Goal: Information Seeking & Learning: Learn about a topic

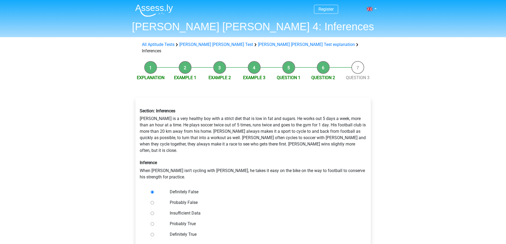
scroll to position [53, 0]
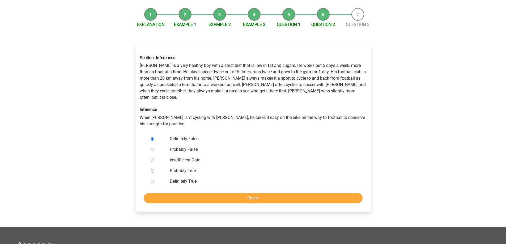
click at [184, 136] on label "Definitely False" at bounding box center [262, 139] width 184 height 6
click at [154, 137] on input "Definitely False" at bounding box center [152, 138] width 3 height 3
click at [206, 104] on div "Section: Inferences Rowan is a very healthy boy with a strict diet that is low …" at bounding box center [253, 91] width 235 height 80
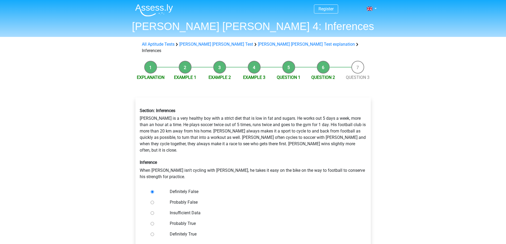
scroll to position [27, 0]
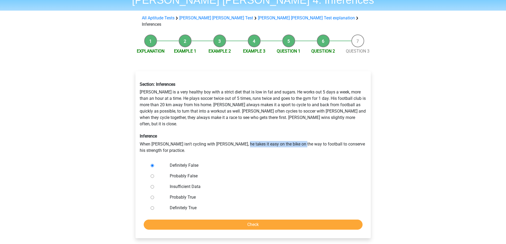
click at [313, 134] on div "Section: Inferences Rowan is a very healthy boy with a strict diet that is low …" at bounding box center [253, 118] width 235 height 80
click at [314, 134] on div "Section: Inferences Rowan is a very healthy boy with a strict diet that is low …" at bounding box center [253, 118] width 235 height 80
drag, startPoint x: 295, startPoint y: 133, endPoint x: 318, endPoint y: 133, distance: 23.4
click at [310, 133] on div "Section: Inferences Rowan is a very healthy boy with a strict diet that is low …" at bounding box center [253, 118] width 235 height 80
click at [318, 133] on div "Section: Inferences Rowan is a very healthy boy with a strict diet that is low …" at bounding box center [253, 118] width 235 height 80
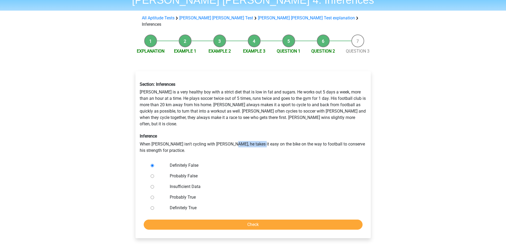
drag, startPoint x: 227, startPoint y: 131, endPoint x: 301, endPoint y: 132, distance: 74.4
click at [297, 132] on div "Section: Inferences Rowan is a very healthy boy with a strict diet that is low …" at bounding box center [253, 118] width 235 height 80
click at [301, 132] on div "Section: Inferences [PERSON_NAME] is a very healthy boy with a strict diet that…" at bounding box center [253, 118] width 235 height 80
drag, startPoint x: 301, startPoint y: 132, endPoint x: 351, endPoint y: 132, distance: 49.7
click at [351, 132] on div "Section: Inferences Rowan is a very healthy boy with a strict diet that is low …" at bounding box center [253, 118] width 235 height 80
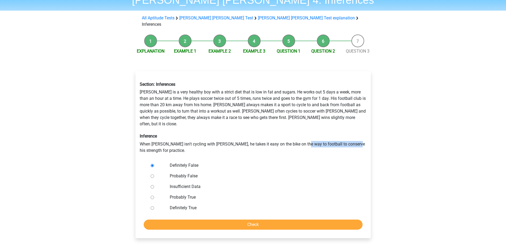
click at [351, 132] on div "Section: Inferences Rowan is a very healthy boy with a strict diet that is low …" at bounding box center [253, 118] width 235 height 80
drag, startPoint x: 351, startPoint y: 132, endPoint x: 250, endPoint y: 132, distance: 100.7
click at [250, 132] on div "Section: Inferences Rowan is a very healthy boy with a strict diet that is low …" at bounding box center [253, 118] width 235 height 80
drag, startPoint x: 250, startPoint y: 132, endPoint x: 365, endPoint y: 136, distance: 115.3
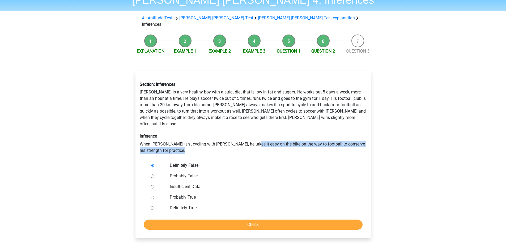
click at [356, 136] on div "Section: Inferences Rowan is a very healthy boy with a strict diet that is low …" at bounding box center [253, 118] width 235 height 80
click at [365, 136] on div "Section: Inferences Rowan is a very healthy boy with a strict diet that is low …" at bounding box center [253, 118] width 235 height 80
click at [177, 173] on label "Probably False" at bounding box center [262, 176] width 184 height 6
click at [154, 174] on input "Probably False" at bounding box center [152, 175] width 3 height 3
radio input "true"
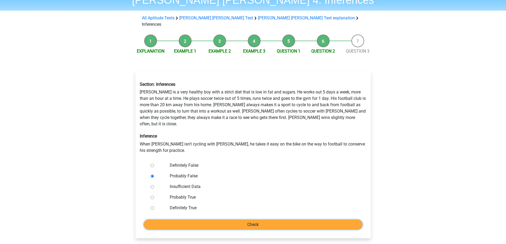
click at [253, 220] on input "Check" at bounding box center [253, 225] width 219 height 10
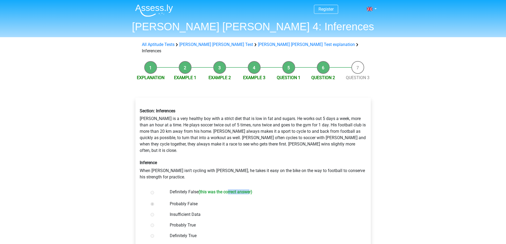
click at [252, 189] on h6 "(this was the correct answer)" at bounding box center [225, 191] width 54 height 5
click at [256, 189] on label "Definitely False (this was the correct answer)" at bounding box center [262, 193] width 184 height 8
drag, startPoint x: 174, startPoint y: 131, endPoint x: 214, endPoint y: 128, distance: 39.9
click at [208, 128] on div "Section: Inferences Rowan is a very healthy boy with a strict diet that is low …" at bounding box center [253, 144] width 235 height 80
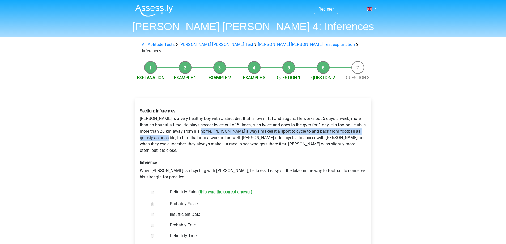
click at [214, 128] on div "Section: Inferences Rowan is a very healthy boy with a strict diet that is low …" at bounding box center [253, 144] width 235 height 80
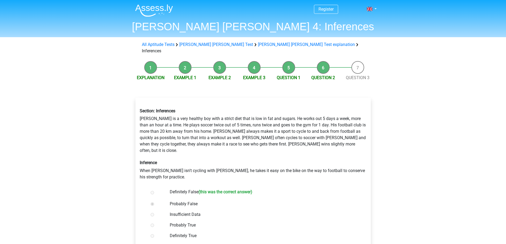
drag, startPoint x: 215, startPoint y: 128, endPoint x: 237, endPoint y: 125, distance: 21.4
click at [228, 127] on div "Section: Inferences Rowan is a very healthy boy with a strict diet that is low …" at bounding box center [253, 144] width 235 height 80
drag, startPoint x: 270, startPoint y: 125, endPoint x: 278, endPoint y: 124, distance: 8.5
click at [274, 125] on div "Section: Inferences Rowan is a very healthy boy with a strict diet that is low …" at bounding box center [253, 144] width 235 height 80
click at [279, 124] on div "Section: Inferences Rowan is a very healthy boy with a strict diet that is low …" at bounding box center [253, 144] width 235 height 80
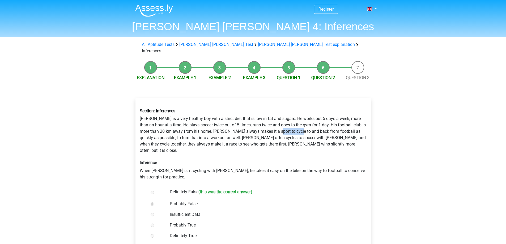
drag, startPoint x: 323, startPoint y: 125, endPoint x: 338, endPoint y: 124, distance: 14.4
click at [330, 125] on div "Section: Inferences Rowan is a very healthy boy with a strict diet that is low …" at bounding box center [253, 144] width 235 height 80
click at [338, 124] on div "Section: Inferences Rowan is a very healthy boy with a strict diet that is low …" at bounding box center [253, 144] width 235 height 80
drag, startPoint x: 338, startPoint y: 124, endPoint x: 159, endPoint y: 132, distance: 178.9
click at [159, 132] on div "Section: Inferences Rowan is a very healthy boy with a strict diet that is low …" at bounding box center [253, 144] width 235 height 80
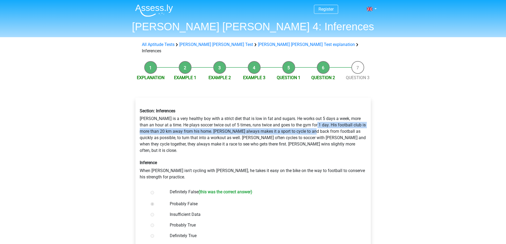
drag, startPoint x: 337, startPoint y: 124, endPoint x: 364, endPoint y: 124, distance: 26.8
click at [342, 124] on div "Section: Inferences Rowan is a very healthy boy with a strict diet that is low …" at bounding box center [253, 144] width 235 height 80
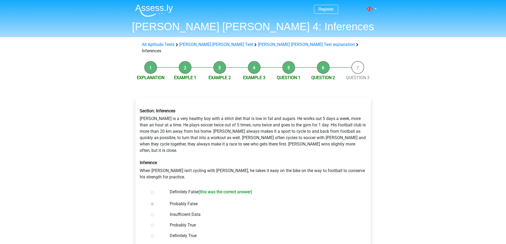
drag, startPoint x: 365, startPoint y: 123, endPoint x: 362, endPoint y: 121, distance: 3.6
click at [365, 123] on div "Section: Inferences Rowan is a very healthy boy with a strict diet that is low …" at bounding box center [253, 144] width 235 height 80
drag, startPoint x: 140, startPoint y: 131, endPoint x: 239, endPoint y: 137, distance: 99.0
click at [225, 137] on div "Section: Inferences Rowan is a very healthy boy with a strict diet that is low …" at bounding box center [253, 144] width 235 height 80
click at [239, 137] on div "Section: Inferences Rowan is a very healthy boy with a strict diet that is low …" at bounding box center [253, 144] width 235 height 80
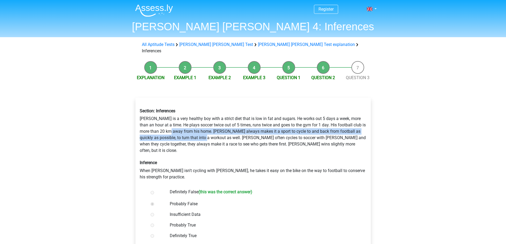
drag, startPoint x: 187, startPoint y: 130, endPoint x: 231, endPoint y: 133, distance: 44.4
click at [230, 133] on div "Section: Inferences Rowan is a very healthy boy with a strict diet that is low …" at bounding box center [253, 144] width 235 height 80
click at [231, 133] on div "Section: Inferences Rowan is a very healthy boy with a strict diet that is low …" at bounding box center [253, 144] width 235 height 80
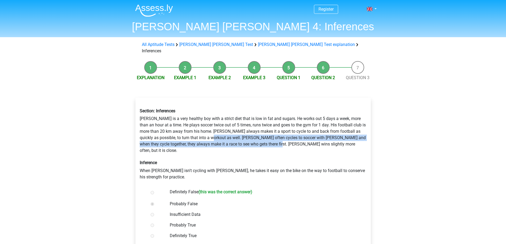
drag, startPoint x: 231, startPoint y: 133, endPoint x: 307, endPoint y: 138, distance: 76.1
click at [306, 138] on div "Section: Inferences Rowan is a very healthy boy with a strict diet that is low …" at bounding box center [253, 144] width 235 height 80
click at [307, 138] on div "Section: Inferences Rowan is a very healthy boy with a strict diet that is low …" at bounding box center [253, 144] width 235 height 80
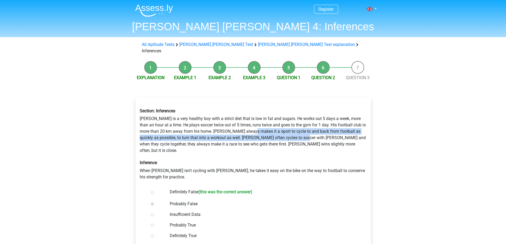
drag, startPoint x: 258, startPoint y: 128, endPoint x: 332, endPoint y: 131, distance: 73.4
click at [323, 131] on div "Section: Inferences Rowan is a very healthy boy with a strict diet that is low …" at bounding box center [253, 144] width 235 height 80
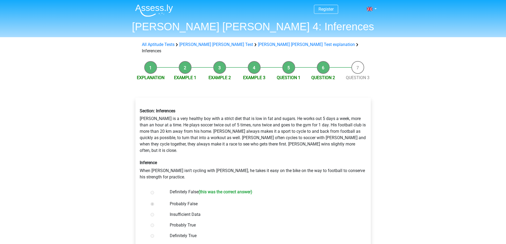
click at [332, 131] on div "Section: Inferences Rowan is a very healthy boy with a strict diet that is low …" at bounding box center [253, 144] width 235 height 80
drag, startPoint x: 332, startPoint y: 131, endPoint x: 372, endPoint y: 134, distance: 40.4
click at [369, 134] on div "Section: Inferences Rowan is a very healthy boy with a strict diet that is low …" at bounding box center [253, 144] width 235 height 80
drag, startPoint x: 184, startPoint y: 135, endPoint x: 286, endPoint y: 141, distance: 102.1
click at [248, 140] on div "Section: Inferences Rowan is a very healthy boy with a strict diet that is low …" at bounding box center [253, 144] width 235 height 80
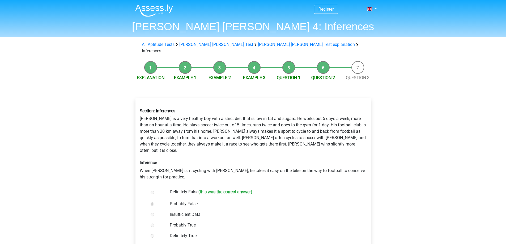
click at [290, 141] on div "Section: Inferences Rowan is a very healthy boy with a strict diet that is low …" at bounding box center [253, 144] width 235 height 80
click at [217, 135] on div "Section: Inferences Rowan is a very healthy boy with a strict diet that is low …" at bounding box center [253, 144] width 235 height 80
click at [322, 135] on div "Section: Inferences Rowan is a very healthy boy with a strict diet that is low …" at bounding box center [253, 144] width 235 height 80
click at [354, 128] on div "Section: Inferences Rowan is a very healthy boy with a strict diet that is low …" at bounding box center [253, 144] width 235 height 80
drag, startPoint x: 166, startPoint y: 131, endPoint x: 259, endPoint y: 134, distance: 93.0
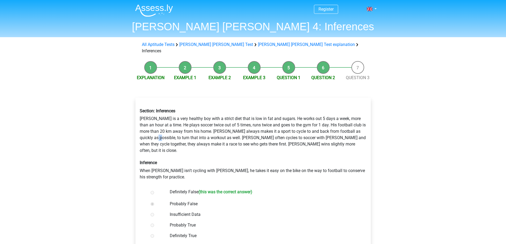
click at [251, 134] on div "Section: Inferences Rowan is a very healthy boy with a strict diet that is low …" at bounding box center [253, 144] width 235 height 80
click at [259, 134] on div "Section: Inferences Rowan is a very healthy boy with a strict diet that is low …" at bounding box center [253, 144] width 235 height 80
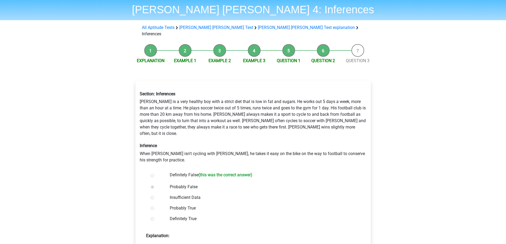
scroll to position [80, 0]
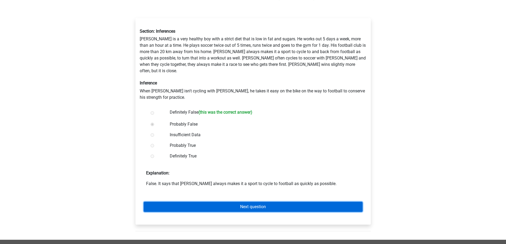
click at [246, 202] on link "Next question" at bounding box center [253, 207] width 219 height 10
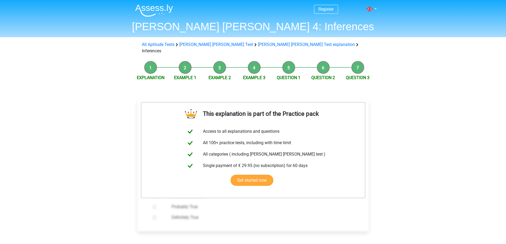
click at [239, 204] on label "Probably True" at bounding box center [262, 207] width 180 height 6
click at [156, 205] on input "Probably True" at bounding box center [154, 206] width 3 height 3
radio input "true"
click at [326, 65] on li "Question 2" at bounding box center [323, 71] width 35 height 20
click at [312, 61] on li "Question 2" at bounding box center [323, 71] width 35 height 20
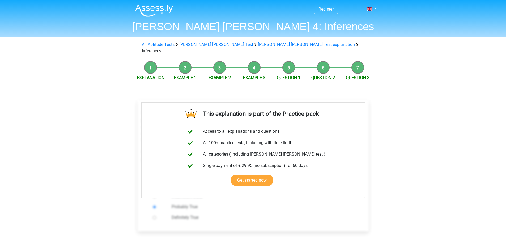
click at [149, 64] on li "Explanation" at bounding box center [150, 71] width 35 height 20
click at [191, 75] on span "Example 1" at bounding box center [185, 78] width 35 height 6
click at [191, 75] on link "Example 1" at bounding box center [185, 77] width 22 height 5
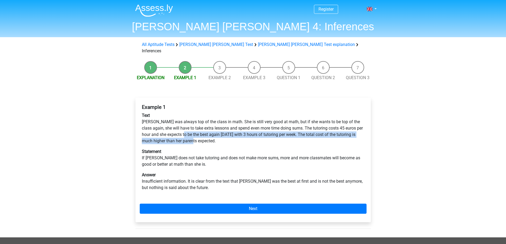
drag, startPoint x: 188, startPoint y: 132, endPoint x: 229, endPoint y: 141, distance: 42.2
click at [223, 140] on div "Example 1 Text Maria was always top of the class in math. She is still very goo…" at bounding box center [253, 149] width 227 height 95
click at [229, 141] on div "Example 1 Text Maria was always top of the class in math. She is still very goo…" at bounding box center [253, 149] width 227 height 95
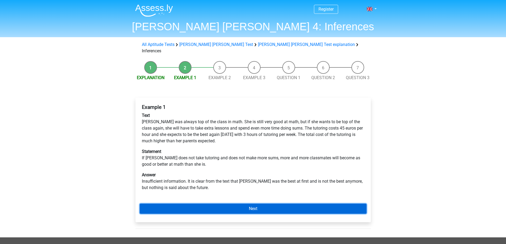
click at [225, 204] on link "Next" at bounding box center [253, 209] width 227 height 10
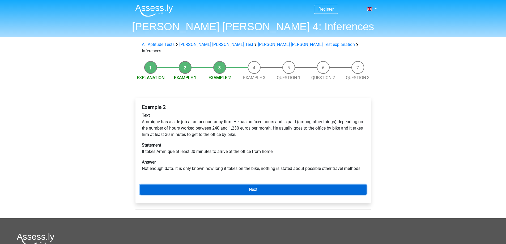
click at [225, 185] on link "Next" at bounding box center [253, 190] width 227 height 10
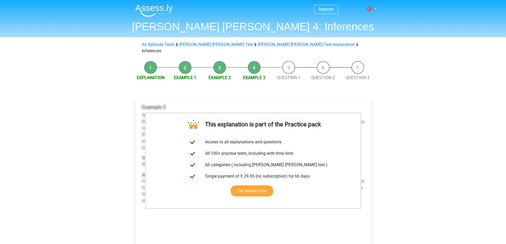
click at [289, 75] on span "Question 1" at bounding box center [288, 78] width 35 height 6
click at [289, 75] on link "Question 1" at bounding box center [289, 77] width 24 height 5
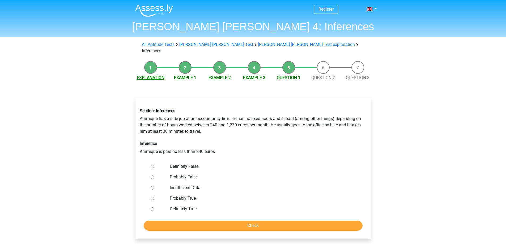
click at [162, 75] on link "Explanation" at bounding box center [151, 77] width 28 height 5
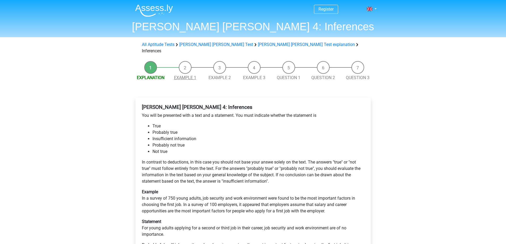
click at [184, 75] on link "Example 1" at bounding box center [185, 77] width 22 height 5
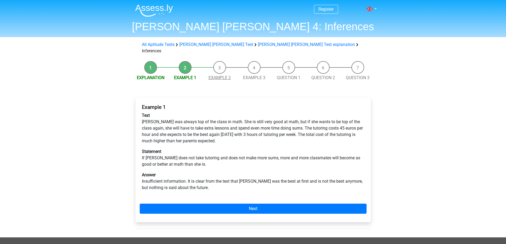
click at [215, 75] on link "Example 2" at bounding box center [219, 77] width 22 height 5
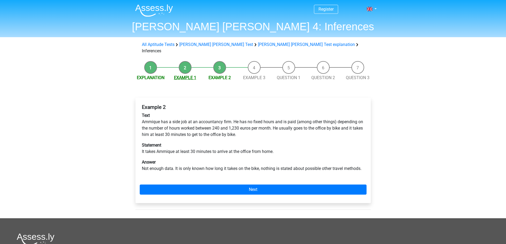
click at [181, 75] on link "Example 1" at bounding box center [185, 77] width 22 height 5
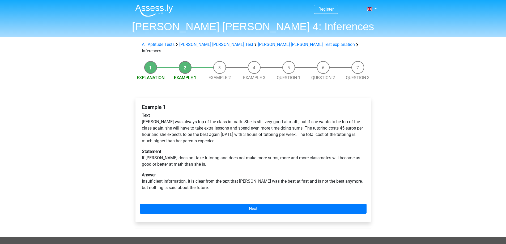
drag, startPoint x: 250, startPoint y: 180, endPoint x: 283, endPoint y: 179, distance: 33.7
click at [283, 179] on p "Answer Insufficient information. It is clear from the text that [PERSON_NAME] w…" at bounding box center [253, 181] width 223 height 19
click at [283, 179] on p "Answer Insufficient information. It is clear from the text that Mary was the be…" at bounding box center [253, 181] width 223 height 19
drag, startPoint x: 278, startPoint y: 175, endPoint x: 296, endPoint y: 174, distance: 18.9
click at [293, 174] on p "Answer Insufficient information. It is clear from the text that Mary was the be…" at bounding box center [253, 181] width 223 height 19
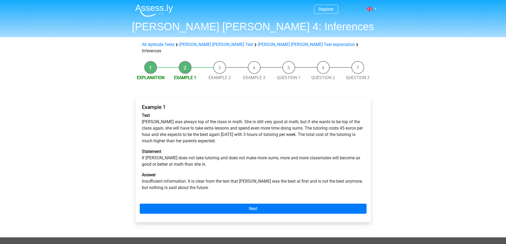
click at [296, 174] on p "Answer Insufficient information. It is clear from the text that Mary was the be…" at bounding box center [253, 181] width 223 height 19
click at [357, 176] on p "Answer Insufficient information. It is clear from the text that Mary was the be…" at bounding box center [253, 181] width 223 height 19
drag, startPoint x: 276, startPoint y: 173, endPoint x: 254, endPoint y: 173, distance: 21.8
click at [253, 173] on p "Answer Insufficient information. It is clear from the text that Mary was the be…" at bounding box center [253, 181] width 223 height 19
click at [329, 172] on p "Answer Insufficient information. It is clear from the text that Mary was the be…" at bounding box center [253, 181] width 223 height 19
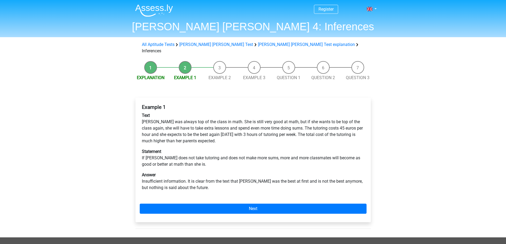
click at [344, 172] on p "Answer Insufficient information. It is clear from the text that Mary was the be…" at bounding box center [253, 181] width 223 height 19
drag, startPoint x: 181, startPoint y: 177, endPoint x: 198, endPoint y: 177, distance: 17.5
click at [196, 177] on p "Answer Insufficient information. It is clear from the text that Mary was the be…" at bounding box center [253, 181] width 223 height 19
click at [198, 177] on p "Answer Insufficient information. It is clear from the text that Mary was the be…" at bounding box center [253, 181] width 223 height 19
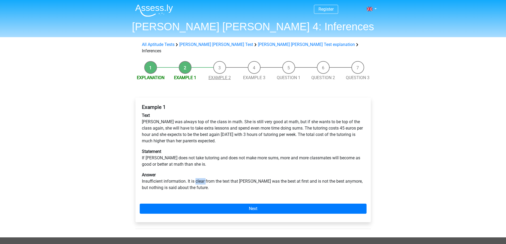
click at [219, 75] on link "Example 2" at bounding box center [219, 77] width 22 height 5
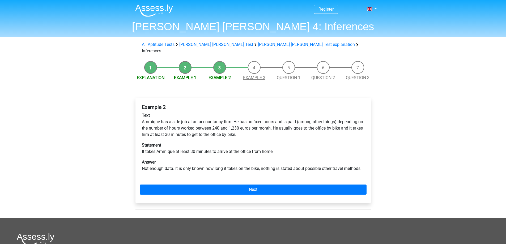
click at [251, 75] on link "Example 3" at bounding box center [254, 77] width 22 height 5
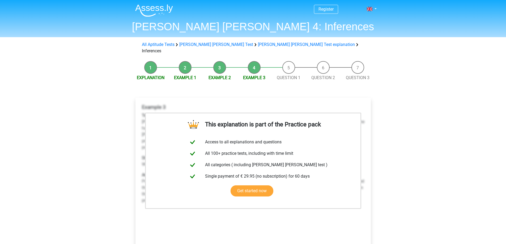
click at [253, 67] on li "Example 3" at bounding box center [254, 71] width 35 height 20
click at [279, 63] on li "Question 1" at bounding box center [288, 71] width 35 height 20
click at [287, 64] on li "Question 1" at bounding box center [288, 71] width 35 height 20
click at [286, 75] on link "Question 1" at bounding box center [289, 77] width 24 height 5
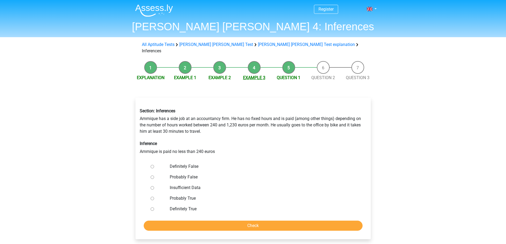
click at [248, 75] on link "Example 3" at bounding box center [254, 77] width 22 height 5
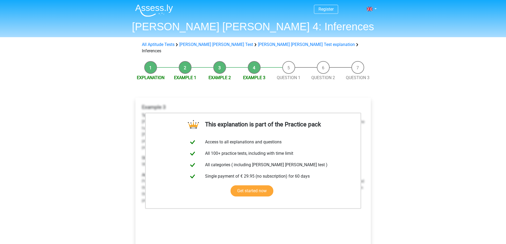
click at [285, 75] on span "Question 1" at bounding box center [288, 78] width 35 height 6
click at [286, 75] on link "Question 1" at bounding box center [289, 77] width 24 height 5
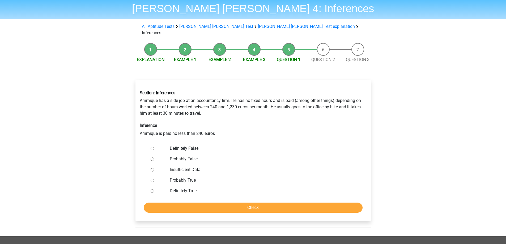
scroll to position [27, 0]
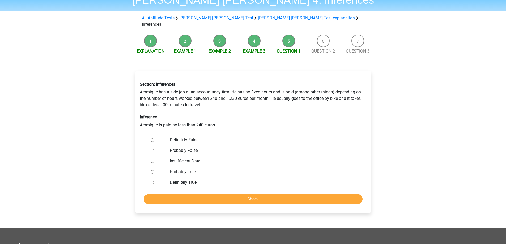
click at [184, 169] on label "Probably True" at bounding box center [262, 172] width 184 height 6
click at [154, 170] on input "Probably True" at bounding box center [152, 171] width 3 height 3
radio input "true"
click at [229, 194] on input "Check" at bounding box center [253, 199] width 219 height 10
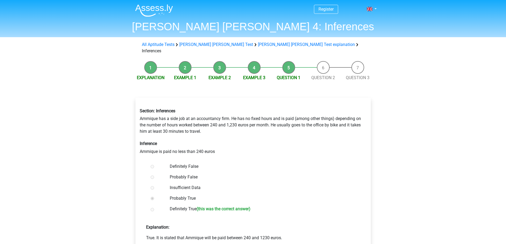
click at [188, 206] on label "Definitely True (this was the correct answer)" at bounding box center [262, 210] width 184 height 8
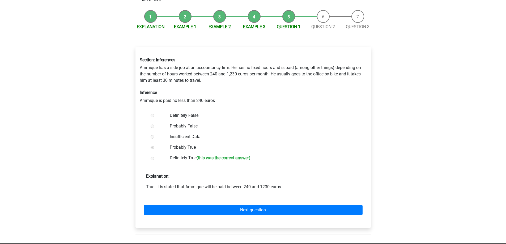
scroll to position [53, 0]
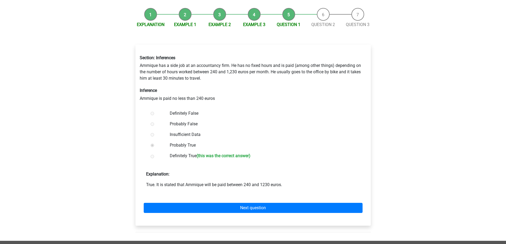
click at [184, 153] on label "Definitely True (this was the correct answer)" at bounding box center [262, 157] width 184 height 8
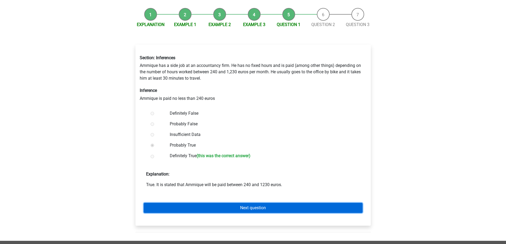
click at [238, 203] on link "Next question" at bounding box center [253, 208] width 219 height 10
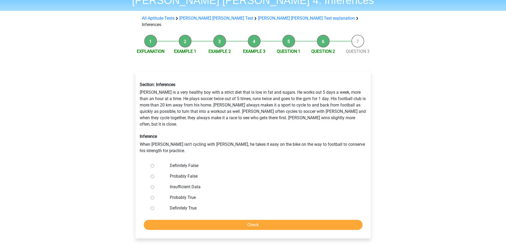
scroll to position [27, 0]
click at [178, 162] on label "Definitely False" at bounding box center [262, 165] width 184 height 6
click at [154, 164] on input "Definitely False" at bounding box center [152, 165] width 3 height 3
radio input "true"
click at [221, 220] on input "Check" at bounding box center [253, 225] width 219 height 10
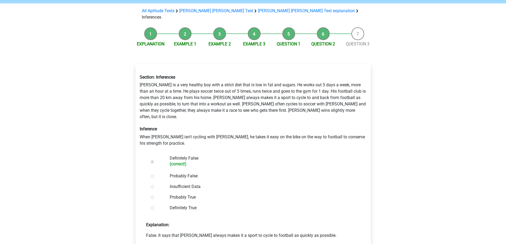
scroll to position [80, 0]
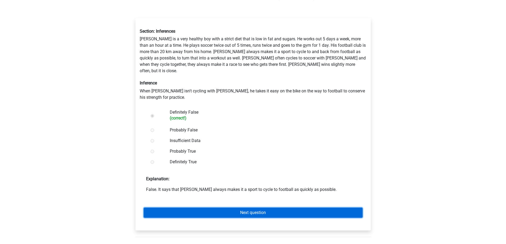
click at [217, 208] on link "Next question" at bounding box center [253, 213] width 219 height 10
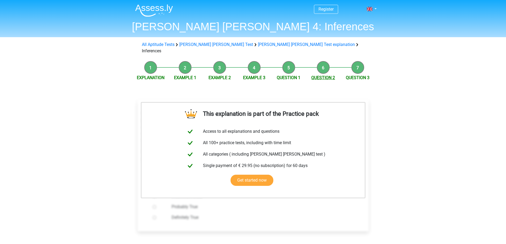
click at [331, 75] on link "Question 2" at bounding box center [323, 77] width 24 height 5
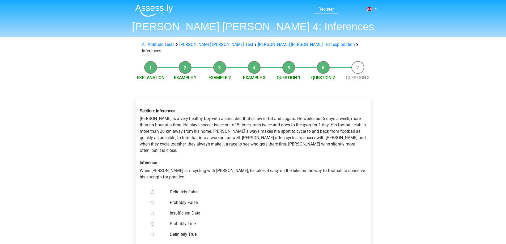
click at [351, 75] on link "Question 3" at bounding box center [358, 77] width 24 height 5
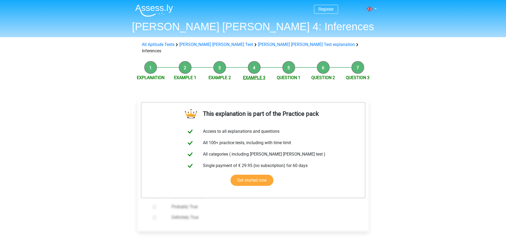
click at [252, 75] on link "Example 3" at bounding box center [254, 77] width 22 height 5
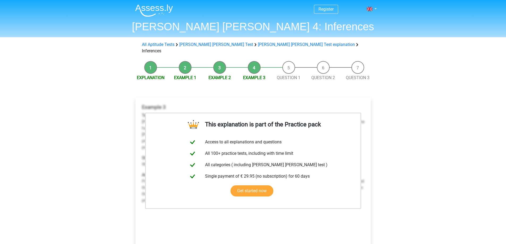
click at [213, 75] on link "Example 2" at bounding box center [219, 77] width 22 height 5
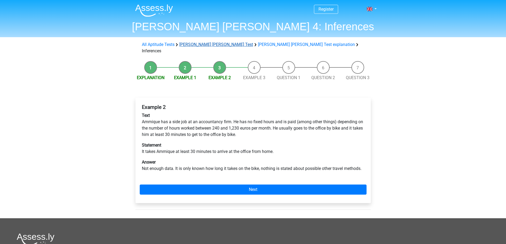
click at [205, 44] on link "[PERSON_NAME] [PERSON_NAME] Test" at bounding box center [216, 44] width 74 height 5
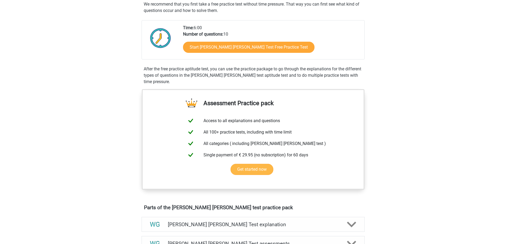
scroll to position [106, 0]
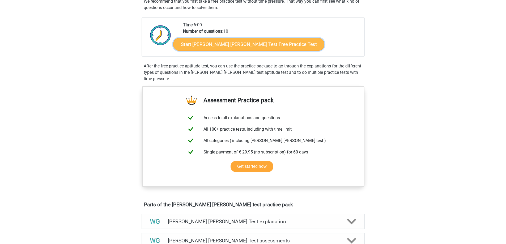
click at [232, 49] on link "Start Watson Glaser Test Free Practice Test" at bounding box center [248, 44] width 151 height 13
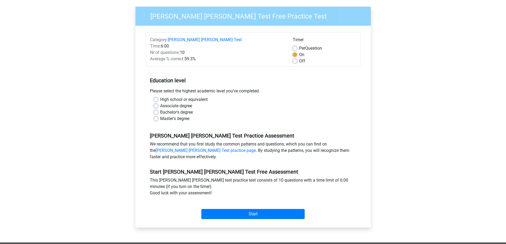
scroll to position [53, 0]
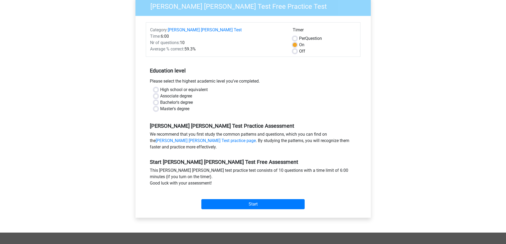
click at [183, 106] on label "Master's degree" at bounding box center [174, 109] width 29 height 6
click at [158, 106] on input "Master's degree" at bounding box center [156, 108] width 4 height 5
radio input "true"
click at [258, 199] on input "Start" at bounding box center [252, 204] width 103 height 10
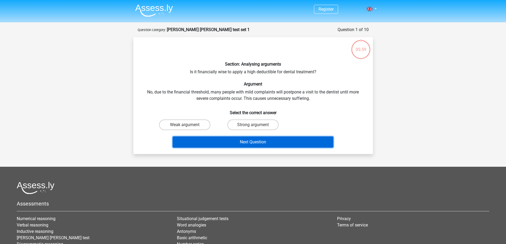
click at [259, 140] on button "Next Question" at bounding box center [253, 142] width 161 height 11
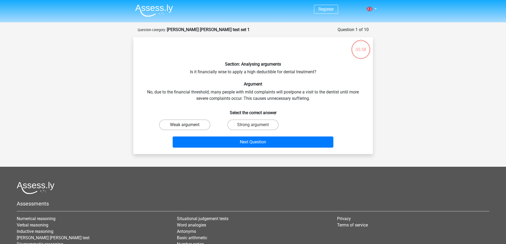
click at [192, 125] on label "Weak argument" at bounding box center [184, 125] width 51 height 11
click at [188, 125] on input "Weak argument" at bounding box center [186, 126] width 3 height 3
radio input "true"
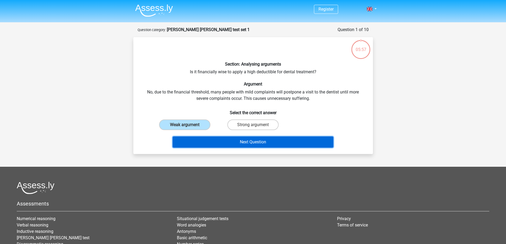
click at [258, 145] on button "Next Question" at bounding box center [253, 142] width 161 height 11
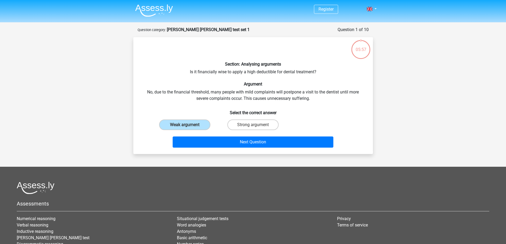
click at [256, 127] on input "Strong argument" at bounding box center [254, 126] width 3 height 3
radio input "true"
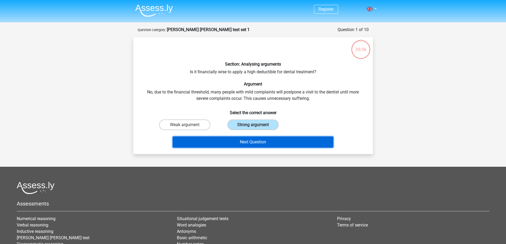
click at [257, 141] on button "Next Question" at bounding box center [253, 142] width 161 height 11
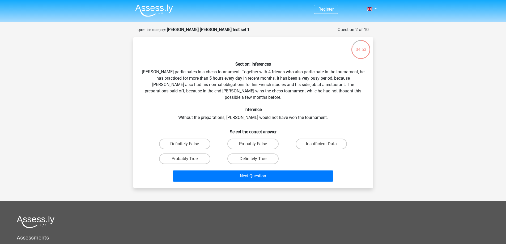
click at [253, 159] on input "Definitely True" at bounding box center [254, 160] width 3 height 3
radio input "true"
click at [390, 156] on div "Register Nederlands English" at bounding box center [253, 170] width 506 height 341
click at [179, 154] on label "Probably True" at bounding box center [184, 159] width 51 height 11
click at [185, 159] on input "Probably True" at bounding box center [186, 160] width 3 height 3
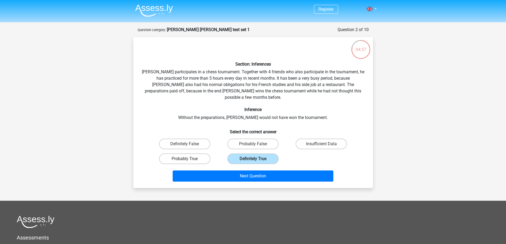
radio input "true"
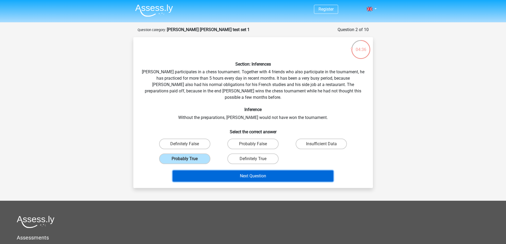
click at [216, 171] on button "Next Question" at bounding box center [253, 176] width 161 height 11
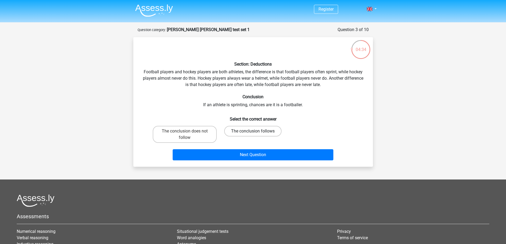
click at [240, 131] on label "The conclusion follows" at bounding box center [252, 131] width 57 height 11
click at [253, 131] on input "The conclusion follows" at bounding box center [254, 132] width 3 height 3
radio input "true"
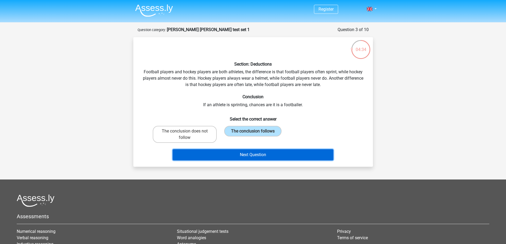
click at [245, 151] on button "Next Question" at bounding box center [253, 154] width 161 height 11
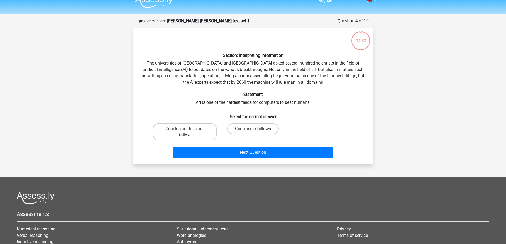
scroll to position [27, 0]
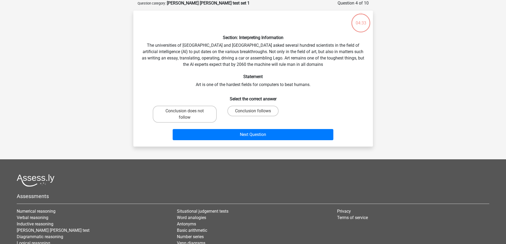
click at [251, 102] on div "Section: Interpreting Information The universities of Oxford and Yale asked sev…" at bounding box center [252, 78] width 235 height 127
click at [253, 113] on label "Conclusion follows" at bounding box center [252, 111] width 51 height 11
click at [253, 113] on input "Conclusion follows" at bounding box center [254, 112] width 3 height 3
radio input "true"
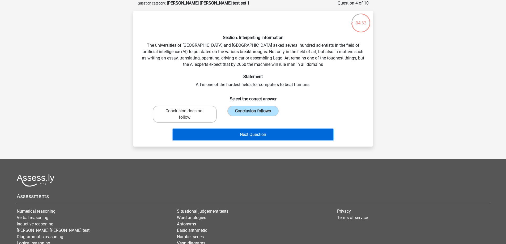
click at [253, 129] on button "Next Question" at bounding box center [253, 134] width 161 height 11
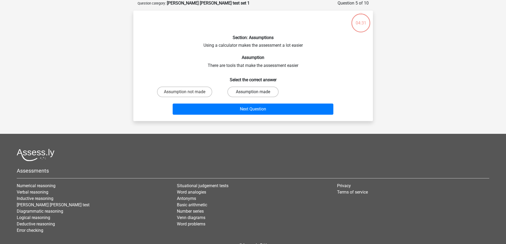
click at [249, 93] on label "Assumption made" at bounding box center [252, 92] width 51 height 11
click at [253, 93] on input "Assumption made" at bounding box center [254, 93] width 3 height 3
radio input "true"
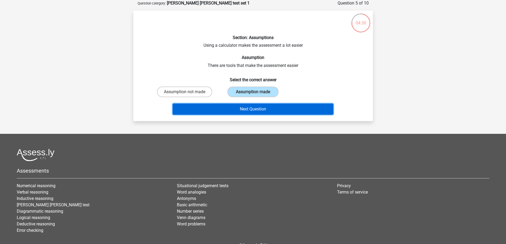
click at [246, 110] on button "Next Question" at bounding box center [253, 109] width 161 height 11
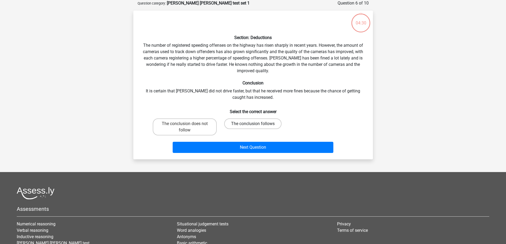
click at [262, 123] on label "The conclusion follows" at bounding box center [252, 123] width 57 height 11
click at [256, 124] on input "The conclusion follows" at bounding box center [254, 125] width 3 height 3
radio input "true"
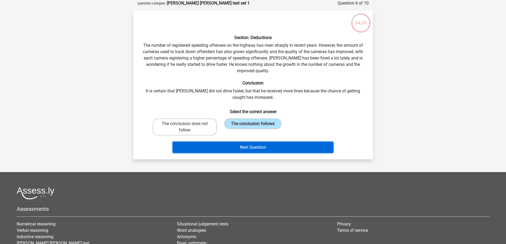
click at [259, 143] on button "Next Question" at bounding box center [253, 147] width 161 height 11
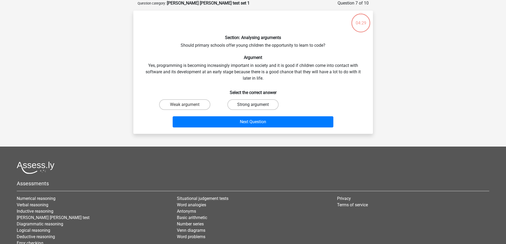
click at [258, 104] on label "Strong argument" at bounding box center [252, 104] width 51 height 11
click at [256, 105] on input "Strong argument" at bounding box center [254, 106] width 3 height 3
radio input "true"
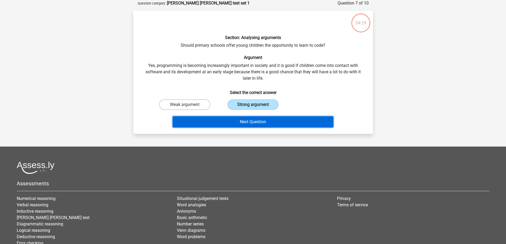
click at [256, 121] on button "Next Question" at bounding box center [253, 121] width 161 height 11
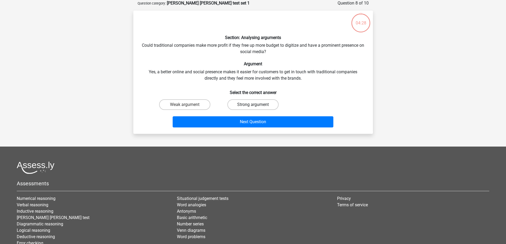
click at [260, 105] on label "Strong argument" at bounding box center [252, 104] width 51 height 11
click at [256, 105] on input "Strong argument" at bounding box center [254, 106] width 3 height 3
radio input "true"
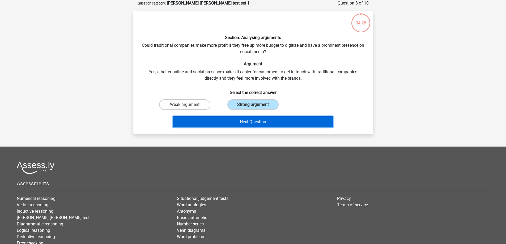
click at [261, 120] on button "Next Question" at bounding box center [253, 121] width 161 height 11
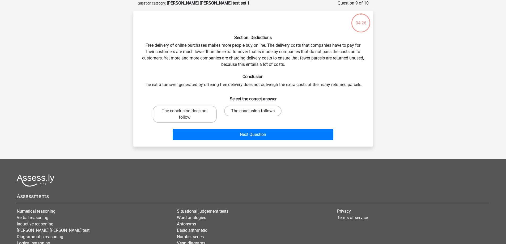
click at [256, 110] on label "The conclusion follows" at bounding box center [252, 111] width 57 height 11
click at [256, 111] on input "The conclusion follows" at bounding box center [254, 112] width 3 height 3
radio input "true"
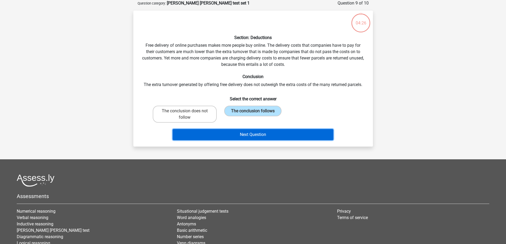
click at [250, 130] on button "Next Question" at bounding box center [253, 134] width 161 height 11
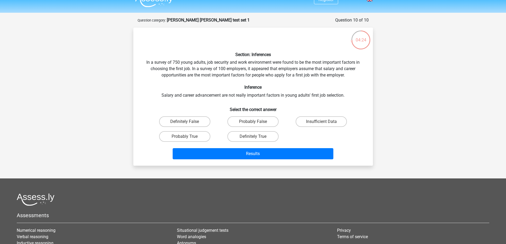
scroll to position [0, 0]
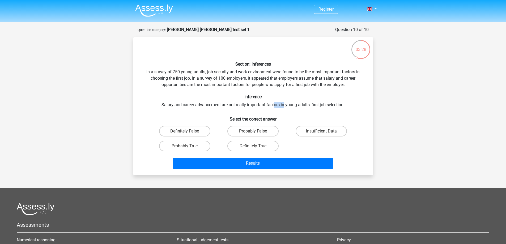
drag, startPoint x: 274, startPoint y: 108, endPoint x: 319, endPoint y: 106, distance: 45.4
click at [310, 108] on div "Section: Inferences In a survey of 750 young adults, job security and work envi…" at bounding box center [252, 106] width 235 height 130
click at [319, 106] on div "Section: Inferences In a survey of 750 young adults, job security and work envi…" at bounding box center [252, 106] width 235 height 130
drag, startPoint x: 319, startPoint y: 106, endPoint x: 344, endPoint y: 108, distance: 24.7
click at [344, 108] on div "Section: Inferences In a survey of 750 young adults, job security and work envi…" at bounding box center [252, 106] width 235 height 130
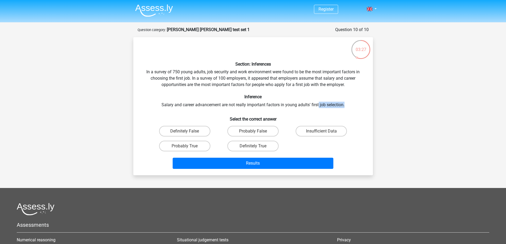
click at [344, 108] on div "Section: Inferences In a survey of 750 young adults, job security and work envi…" at bounding box center [252, 106] width 235 height 130
drag, startPoint x: 344, startPoint y: 108, endPoint x: 259, endPoint y: 106, distance: 84.5
click at [262, 107] on div "Section: Inferences In a survey of 750 young adults, job security and work envi…" at bounding box center [252, 106] width 235 height 130
click at [252, 106] on div "Section: Inferences In a survey of 750 young adults, job security and work envi…" at bounding box center [252, 106] width 235 height 130
drag, startPoint x: 252, startPoint y: 106, endPoint x: 287, endPoint y: 104, distance: 35.1
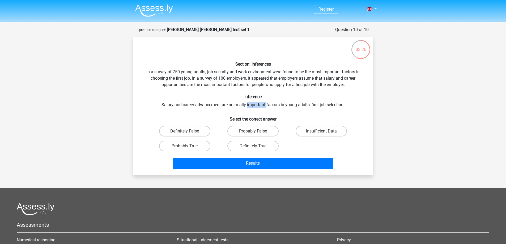
click at [268, 105] on div "Section: Inferences In a survey of 750 young adults, job security and work envi…" at bounding box center [252, 106] width 235 height 130
click at [287, 104] on div "Section: Inferences In a survey of 750 young adults, job security and work envi…" at bounding box center [252, 106] width 235 height 130
click at [323, 104] on div "Section: Inferences In a survey of 750 young adults, job security and work envi…" at bounding box center [252, 106] width 235 height 130
click at [329, 104] on div "Section: Inferences In a survey of 750 young adults, job security and work envi…" at bounding box center [252, 106] width 235 height 130
drag, startPoint x: 329, startPoint y: 104, endPoint x: 266, endPoint y: 104, distance: 62.7
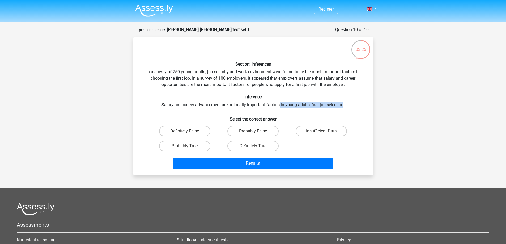
click at [266, 105] on div "Section: Inferences In a survey of 750 young adults, job security and work envi…" at bounding box center [252, 106] width 235 height 130
click at [266, 104] on div "Section: Inferences In a survey of 750 young adults, job security and work envi…" at bounding box center [252, 106] width 235 height 130
drag, startPoint x: 248, startPoint y: 105, endPoint x: 287, endPoint y: 104, distance: 38.5
click at [286, 105] on div "Section: Inferences In a survey of 750 young adults, job security and work envi…" at bounding box center [252, 106] width 235 height 130
click at [287, 104] on div "Section: Inferences In a survey of 750 young adults, job security and work envi…" at bounding box center [252, 106] width 235 height 130
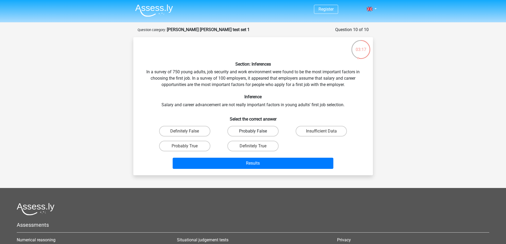
click at [271, 128] on label "Probably False" at bounding box center [252, 131] width 51 height 11
click at [256, 131] on input "Probably False" at bounding box center [254, 132] width 3 height 3
radio input "true"
click at [309, 130] on label "Insufficient Data" at bounding box center [321, 131] width 51 height 11
click at [321, 131] on input "Insufficient Data" at bounding box center [322, 132] width 3 height 3
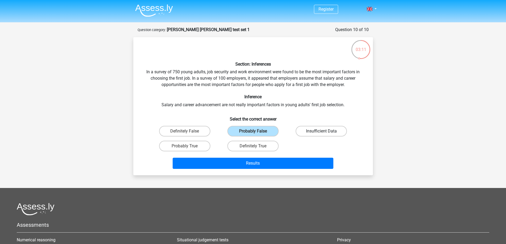
radio input "true"
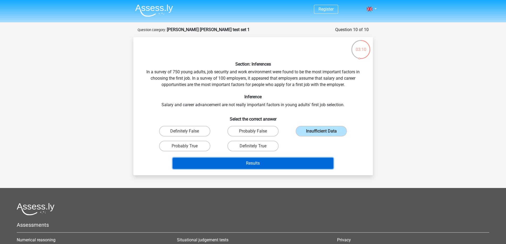
click at [298, 159] on button "Results" at bounding box center [253, 163] width 161 height 11
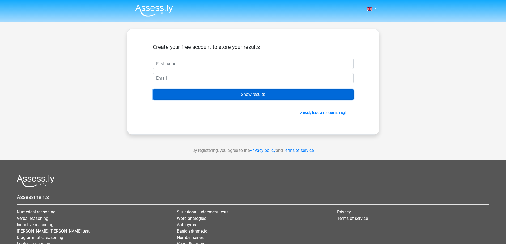
click at [270, 95] on input "Show results" at bounding box center [253, 95] width 201 height 10
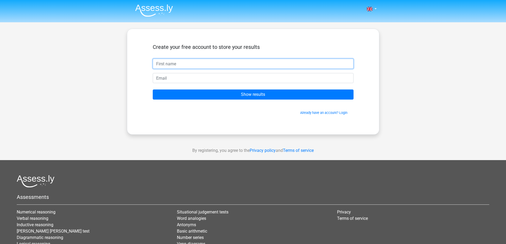
click at [249, 63] on input "text" at bounding box center [253, 64] width 201 height 10
type input "[PERSON_NAME]"
click at [199, 78] on input "email" at bounding box center [253, 78] width 201 height 10
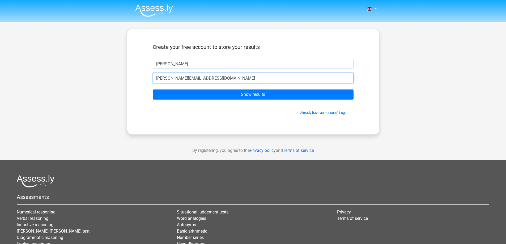
click at [176, 79] on input "parth.armis@gmail.com" at bounding box center [253, 78] width 201 height 10
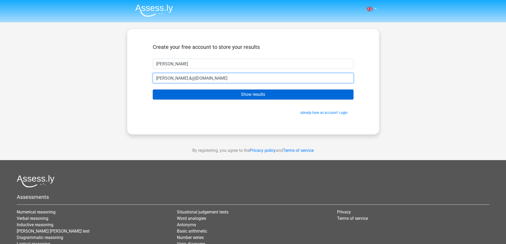
type input "[PERSON_NAME].&@[DOMAIN_NAME]"
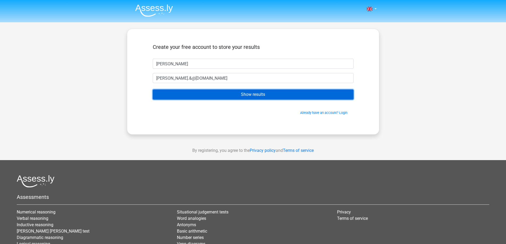
click at [201, 95] on input "Show results" at bounding box center [253, 95] width 201 height 10
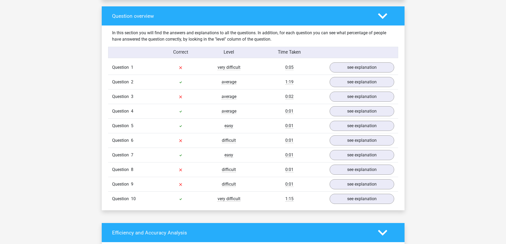
scroll to position [398, 0]
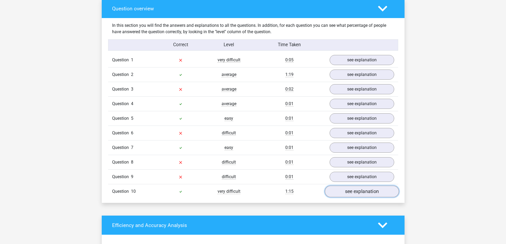
click at [366, 189] on link "see explanation" at bounding box center [362, 192] width 74 height 12
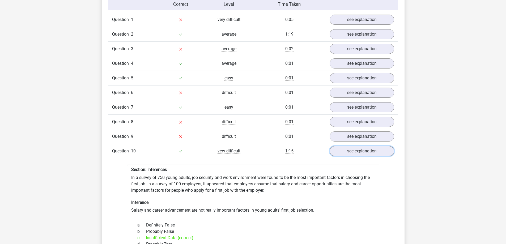
scroll to position [505, 0]
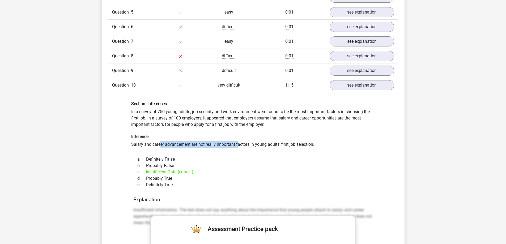
drag, startPoint x: 159, startPoint y: 138, endPoint x: 259, endPoint y: 139, distance: 99.9
click at [245, 139] on div "Section: Inferences In a survey of 750 young adults, job security and work envi…" at bounding box center [253, 244] width 252 height 290
click at [259, 139] on div "Section: Inferences In a survey of 750 young adults, job security and work envi…" at bounding box center [253, 244] width 252 height 290
drag, startPoint x: 179, startPoint y: 139, endPoint x: 234, endPoint y: 139, distance: 54.4
click at [234, 139] on div "Section: Inferences In a survey of 750 young adults, job security and work envi…" at bounding box center [253, 244] width 252 height 290
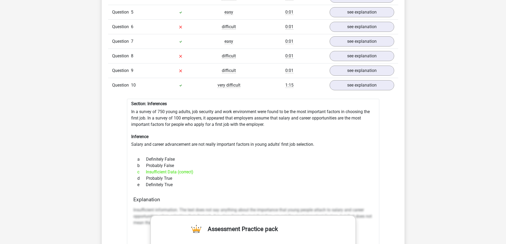
click at [250, 139] on div "Section: Inferences In a survey of 750 young adults, job security and work envi…" at bounding box center [253, 244] width 252 height 290
drag, startPoint x: 250, startPoint y: 139, endPoint x: 171, endPoint y: 142, distance: 79.2
click at [185, 142] on div "Section: Inferences In a survey of 750 young adults, job security and work envi…" at bounding box center [253, 244] width 252 height 290
click at [159, 142] on div "Section: Inferences In a survey of 750 young adults, job security and work envi…" at bounding box center [253, 244] width 252 height 290
drag, startPoint x: 159, startPoint y: 142, endPoint x: 239, endPoint y: 144, distance: 79.4
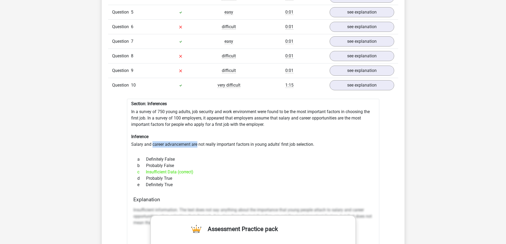
click at [221, 144] on div "Section: Inferences In a survey of 750 young adults, job security and work envi…" at bounding box center [253, 244] width 252 height 290
click at [239, 144] on div "Section: Inferences In a survey of 750 young adults, job security and work envi…" at bounding box center [253, 244] width 252 height 290
drag, startPoint x: 210, startPoint y: 139, endPoint x: 269, endPoint y: 141, distance: 59.0
click at [267, 141] on div "Section: Inferences In a survey of 750 young adults, job security and work envi…" at bounding box center [253, 244] width 252 height 290
drag, startPoint x: 269, startPoint y: 141, endPoint x: 319, endPoint y: 140, distance: 49.4
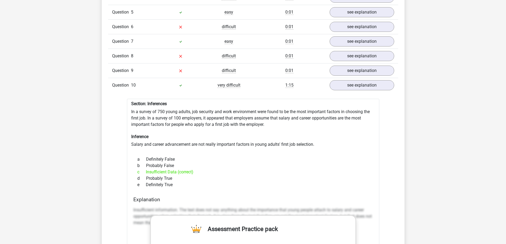
click at [270, 141] on div "Section: Inferences In a survey of 750 young adults, job security and work envi…" at bounding box center [253, 244] width 252 height 290
drag, startPoint x: 319, startPoint y: 140, endPoint x: 322, endPoint y: 139, distance: 3.9
click at [322, 140] on div "Section: Inferences In a survey of 750 young adults, job security and work envi…" at bounding box center [253, 244] width 252 height 290
click at [322, 139] on div "Section: Inferences In a survey of 750 young adults, job security and work envi…" at bounding box center [253, 244] width 252 height 290
drag, startPoint x: 312, startPoint y: 139, endPoint x: 219, endPoint y: 139, distance: 93.5
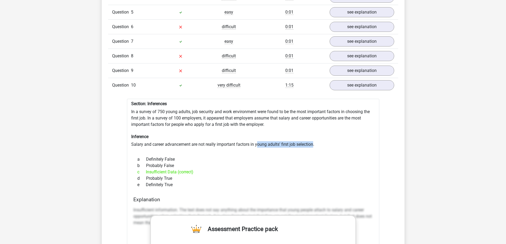
click at [244, 139] on div "Section: Inferences In a survey of 750 young adults, job security and work envi…" at bounding box center [253, 244] width 252 height 290
click at [214, 139] on div "Section: Inferences In a survey of 750 young adults, job security and work envi…" at bounding box center [253, 244] width 252 height 290
drag, startPoint x: 214, startPoint y: 139, endPoint x: 310, endPoint y: 141, distance: 96.2
click at [299, 141] on div "Section: Inferences In a survey of 750 young adults, job security and work envi…" at bounding box center [253, 244] width 252 height 290
click at [310, 141] on div "Section: Inferences In a survey of 750 young adults, job security and work envi…" at bounding box center [253, 244] width 252 height 290
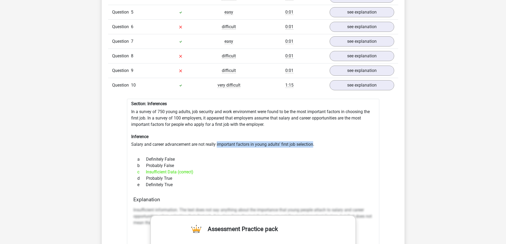
drag, startPoint x: 310, startPoint y: 141, endPoint x: 208, endPoint y: 142, distance: 102.5
click at [209, 142] on div "Section: Inferences In a survey of 750 young adults, job security and work envi…" at bounding box center [253, 244] width 252 height 290
click at [208, 142] on div "Section: Inferences In a survey of 750 young adults, job security and work envi…" at bounding box center [253, 244] width 252 height 290
click at [254, 141] on div "Section: Inferences In a survey of 750 young adults, job security and work envi…" at bounding box center [253, 244] width 252 height 290
click at [267, 139] on div "Section: Inferences In a survey of 750 young adults, job security and work envi…" at bounding box center [253, 244] width 252 height 290
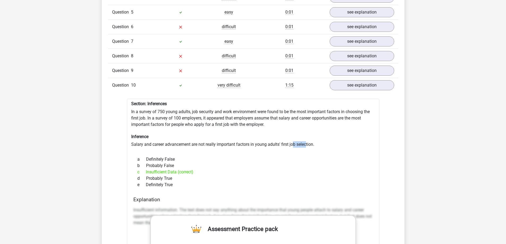
click at [311, 142] on div "Section: Inferences In a survey of 750 young adults, job security and work envi…" at bounding box center [253, 244] width 252 height 290
click at [316, 142] on div "Section: Inferences In a survey of 750 young adults, job security and work envi…" at bounding box center [253, 244] width 252 height 290
click at [323, 140] on div "Section: Inferences In a survey of 750 young adults, job security and work envi…" at bounding box center [253, 244] width 252 height 290
drag, startPoint x: 323, startPoint y: 140, endPoint x: 181, endPoint y: 140, distance: 142.1
click at [188, 140] on div "Section: Inferences In a survey of 750 young adults, job security and work envi…" at bounding box center [253, 244] width 252 height 290
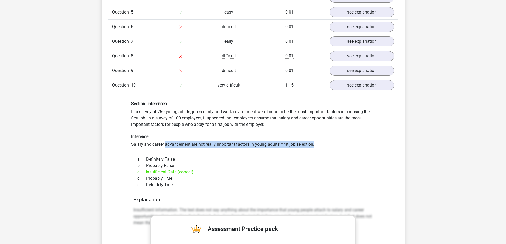
click at [181, 140] on div "Section: Inferences In a survey of 750 young adults, job security and work envi…" at bounding box center [253, 244] width 252 height 290
drag, startPoint x: 181, startPoint y: 140, endPoint x: 317, endPoint y: 138, distance: 135.7
click at [282, 140] on div "Section: Inferences In a survey of 750 young adults, job security and work envi…" at bounding box center [253, 244] width 252 height 290
click at [317, 138] on div "Section: Inferences In a survey of 750 young adults, job security and work envi…" at bounding box center [253, 244] width 252 height 290
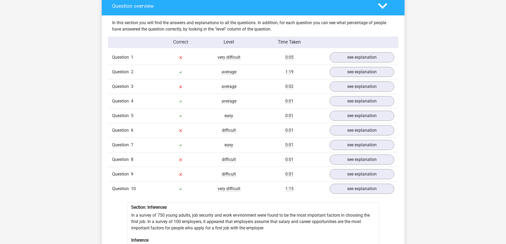
scroll to position [345, 0]
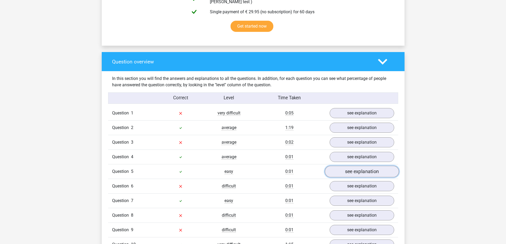
click at [347, 170] on link "see explanation" at bounding box center [362, 172] width 74 height 12
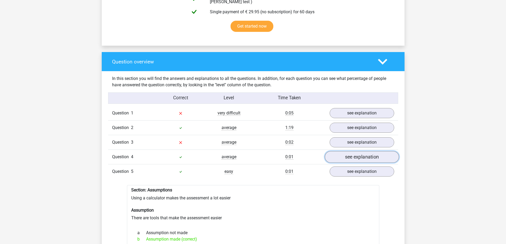
click at [348, 151] on link "see explanation" at bounding box center [362, 157] width 74 height 12
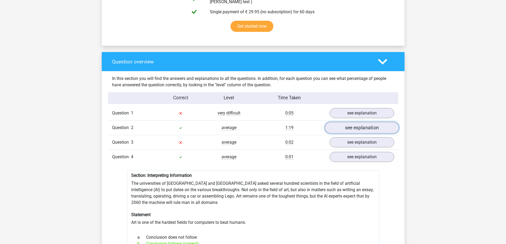
click at [352, 124] on link "see explanation" at bounding box center [362, 128] width 74 height 12
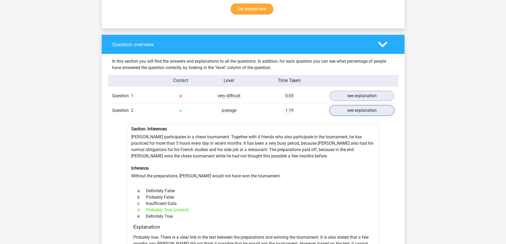
scroll to position [372, 0]
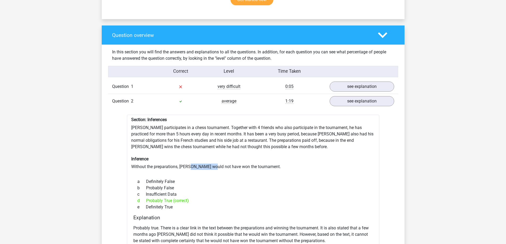
drag, startPoint x: 190, startPoint y: 158, endPoint x: 266, endPoint y: 158, distance: 75.7
click at [248, 159] on div "Section: Inferences [PERSON_NAME] participates in a chess tournament. Together …" at bounding box center [253, 195] width 252 height 160
click at [267, 158] on div "Section: Inferences [PERSON_NAME] participates in a chess tournament. Together …" at bounding box center [253, 195] width 252 height 160
drag, startPoint x: 205, startPoint y: 158, endPoint x: 249, endPoint y: 161, distance: 44.7
click at [238, 161] on div "Section: Inferences [PERSON_NAME] participates in a chess tournament. Together …" at bounding box center [253, 195] width 252 height 160
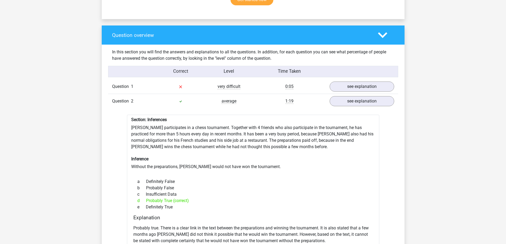
click at [249, 161] on div "Section: Inferences [PERSON_NAME] participates in a chess tournament. Together …" at bounding box center [253, 195] width 252 height 160
drag, startPoint x: 249, startPoint y: 161, endPoint x: 112, endPoint y: 160, distance: 137.6
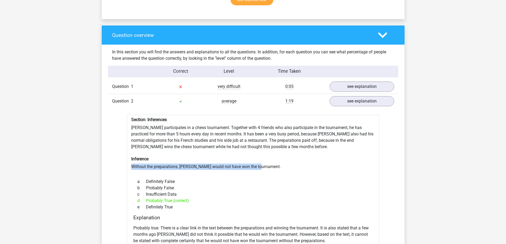
click at [209, 162] on div "Section: Inferences [PERSON_NAME] participates in a chess tournament. Together …" at bounding box center [253, 195] width 252 height 160
drag, startPoint x: 209, startPoint y: 162, endPoint x: 272, endPoint y: 163, distance: 63.5
click at [261, 163] on div "Section: Inferences [PERSON_NAME] participates in a chess tournament. Together …" at bounding box center [253, 195] width 252 height 160
click at [273, 163] on div "Section: Inferences [PERSON_NAME] participates in a chess tournament. Together …" at bounding box center [253, 195] width 252 height 160
drag, startPoint x: 273, startPoint y: 163, endPoint x: 170, endPoint y: 163, distance: 102.5
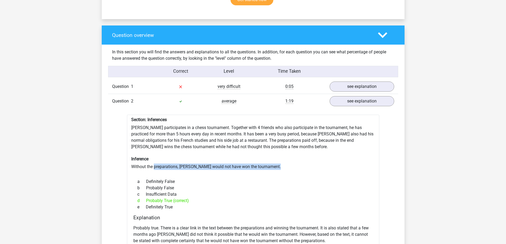
click at [170, 163] on div "Section: Inferences [PERSON_NAME] participates in a chess tournament. Together …" at bounding box center [253, 195] width 252 height 160
drag, startPoint x: 170, startPoint y: 163, endPoint x: 240, endPoint y: 163, distance: 69.6
click at [232, 163] on div "Section: Inferences [PERSON_NAME] participates in a chess tournament. Together …" at bounding box center [253, 195] width 252 height 160
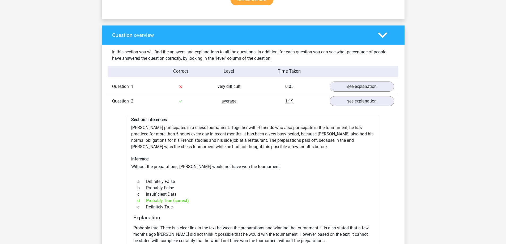
click at [240, 163] on div "Section: Inferences [PERSON_NAME] participates in a chess tournament. Together …" at bounding box center [253, 195] width 252 height 160
click at [252, 162] on div "Section: Inferences [PERSON_NAME] participates in a chess tournament. Together …" at bounding box center [253, 195] width 252 height 160
drag, startPoint x: 253, startPoint y: 162, endPoint x: 258, endPoint y: 163, distance: 5.1
click at [253, 162] on div "Section: Inferences [PERSON_NAME] participates in a chess tournament. Together …" at bounding box center [253, 195] width 252 height 160
click at [258, 163] on div "Section: Inferences [PERSON_NAME] participates in a chess tournament. Together …" at bounding box center [253, 195] width 252 height 160
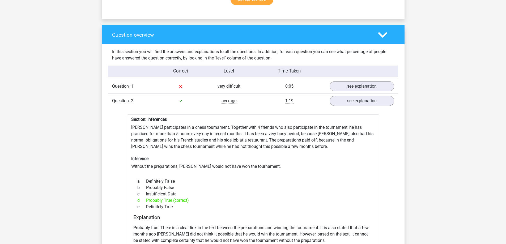
scroll to position [452, 0]
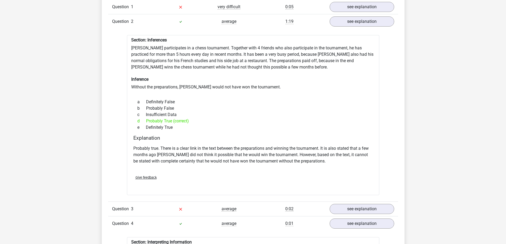
drag, startPoint x: 168, startPoint y: 123, endPoint x: 305, endPoint y: 151, distance: 139.9
click at [289, 151] on div "Section: Inferences [PERSON_NAME] participates in a chess tournament. Together …" at bounding box center [253, 115] width 252 height 160
click at [305, 151] on p "Probably true. There is a clear link in the text between the preparations and w…" at bounding box center [253, 154] width 240 height 19
click at [257, 150] on p "Probably true. There is a clear link in the text between the preparations and w…" at bounding box center [253, 154] width 240 height 19
click at [267, 149] on p "Probably true. There is a clear link in the text between the preparations and w…" at bounding box center [253, 154] width 240 height 19
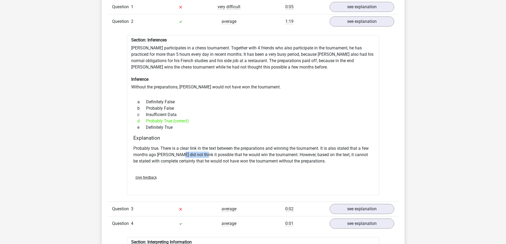
drag, startPoint x: 219, startPoint y: 150, endPoint x: 254, endPoint y: 151, distance: 34.5
click at [253, 151] on p "Probably true. There is a clear link in the text between the preparations and w…" at bounding box center [253, 154] width 240 height 19
click at [254, 151] on p "Probably true. There is a clear link in the text between the preparations and w…" at bounding box center [253, 154] width 240 height 19
drag, startPoint x: 287, startPoint y: 147, endPoint x: 307, endPoint y: 147, distance: 20.2
click at [306, 147] on p "Probably true. There is a clear link in the text between the preparations and w…" at bounding box center [253, 154] width 240 height 19
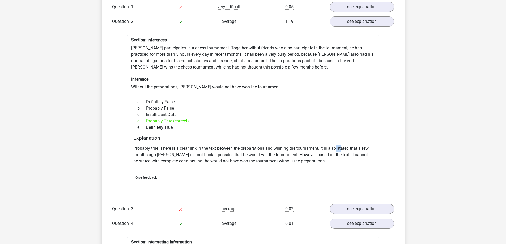
drag, startPoint x: 339, startPoint y: 144, endPoint x: 354, endPoint y: 143, distance: 14.9
click at [350, 145] on p "Probably true. There is a clear link in the text between the preparations and w…" at bounding box center [253, 154] width 240 height 19
click at [358, 145] on p "Probably true. There is a clear link in the text between the preparations and w…" at bounding box center [253, 154] width 240 height 19
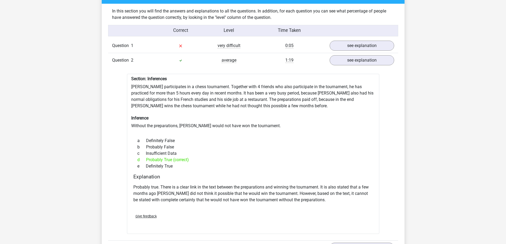
scroll to position [425, 0]
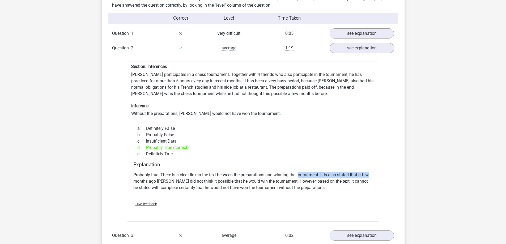
drag, startPoint x: 346, startPoint y: 172, endPoint x: 374, endPoint y: 173, distance: 27.9
click at [373, 173] on div "Explanation Probably true. There is a clear link in the text between the prepar…" at bounding box center [253, 179] width 244 height 36
click at [374, 173] on div "Explanation Probably true. There is a clear link in the text between the prepar…" at bounding box center [253, 179] width 244 height 36
drag, startPoint x: 333, startPoint y: 169, endPoint x: 353, endPoint y: 169, distance: 20.7
click at [353, 172] on p "Probably true. There is a clear link in the text between the preparations and w…" at bounding box center [253, 181] width 240 height 19
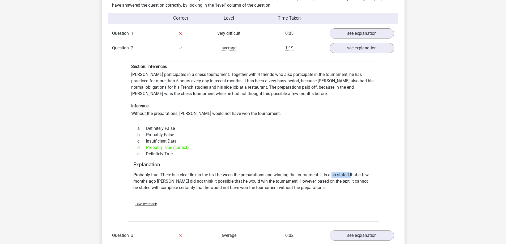
click at [356, 172] on p "Probably true. There is a clear link in the text between the preparations and w…" at bounding box center [253, 181] width 240 height 19
drag, startPoint x: 181, startPoint y: 175, endPoint x: 267, endPoint y: 178, distance: 85.6
click at [215, 177] on p "Probably true. There is a clear link in the text between the preparations and w…" at bounding box center [253, 181] width 240 height 19
click at [267, 178] on p "Probably true. There is a clear link in the text between the preparations and w…" at bounding box center [253, 181] width 240 height 19
drag, startPoint x: 176, startPoint y: 177, endPoint x: 288, endPoint y: 180, distance: 112.1
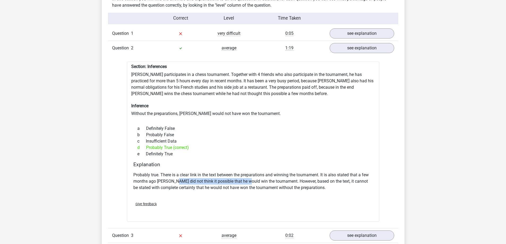
click at [273, 180] on p "Probably true. There is a clear link in the text between the preparations and w…" at bounding box center [253, 181] width 240 height 19
click at [288, 180] on p "Probably true. There is a clear link in the text between the preparations and w…" at bounding box center [253, 181] width 240 height 19
drag, startPoint x: 309, startPoint y: 176, endPoint x: 342, endPoint y: 175, distance: 33.2
click at [337, 175] on p "Probably true. There is a clear link in the text between the preparations and w…" at bounding box center [253, 181] width 240 height 19
drag, startPoint x: 342, startPoint y: 175, endPoint x: 353, endPoint y: 176, distance: 10.6
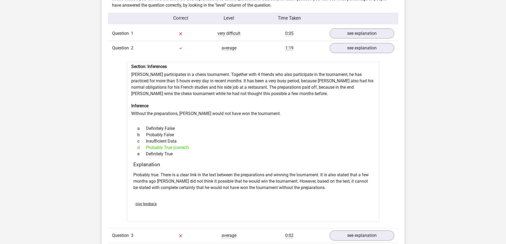
click at [343, 175] on p "Probably true. There is a clear link in the text between the preparations and w…" at bounding box center [253, 181] width 240 height 19
click at [359, 176] on p "Probably true. There is a clear link in the text between the preparations and w…" at bounding box center [253, 181] width 240 height 19
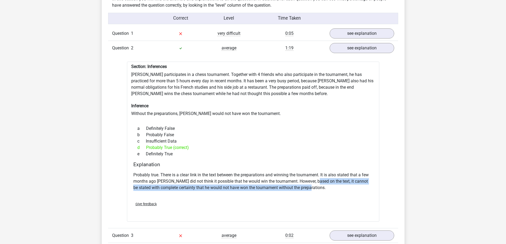
drag, startPoint x: 314, startPoint y: 178, endPoint x: 347, endPoint y: 181, distance: 33.0
click at [347, 181] on p "Probably true. There is a clear link in the text between the preparations and w…" at bounding box center [253, 181] width 240 height 19
